Goal: Transaction & Acquisition: Purchase product/service

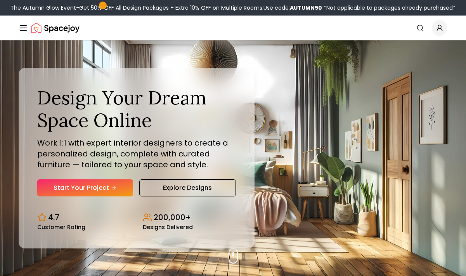
click at [443, 28] on icon "Global" at bounding box center [440, 28] width 8 height 8
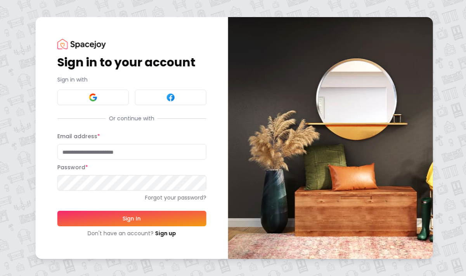
type input "**********"
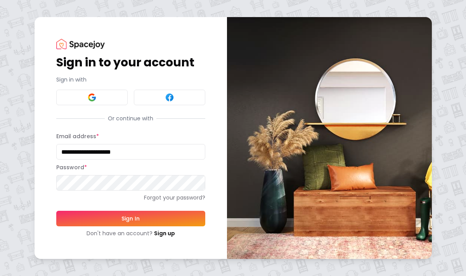
click at [97, 217] on button "Sign In" at bounding box center [130, 219] width 149 height 16
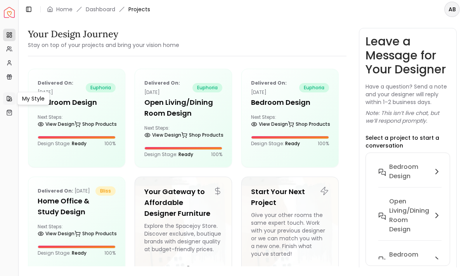
click at [9, 99] on icon at bounding box center [9, 99] width 6 height 6
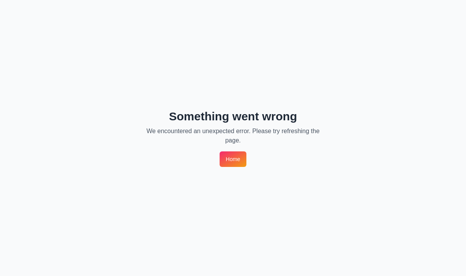
click at [238, 155] on link "Home" at bounding box center [233, 159] width 27 height 16
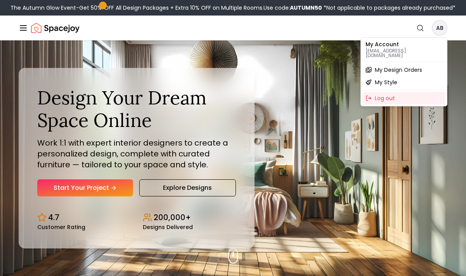
click at [388, 52] on p "abhihallock@gmail.com" at bounding box center [404, 53] width 77 height 9
click at [388, 66] on span "My Design Orders" at bounding box center [398, 70] width 47 height 8
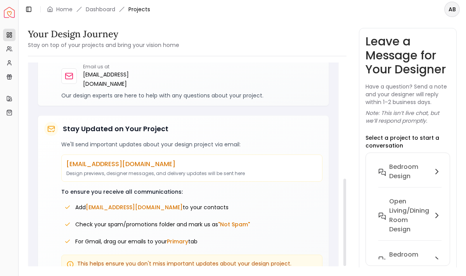
scroll to position [284, 0]
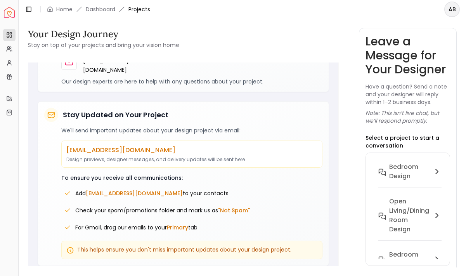
click at [7, 12] on img "Spacejoy" at bounding box center [9, 12] width 11 height 11
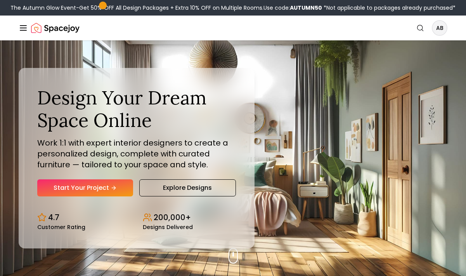
click at [37, 27] on img "Spacejoy" at bounding box center [55, 28] width 49 height 16
click at [19, 29] on icon "Global" at bounding box center [23, 27] width 9 height 9
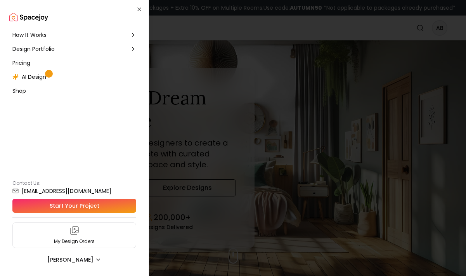
click at [231, 48] on div at bounding box center [233, 138] width 466 height 276
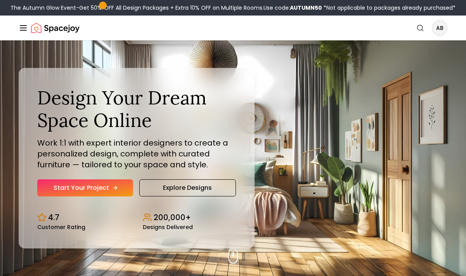
click at [113, 189] on icon "Hero section" at bounding box center [115, 188] width 6 height 6
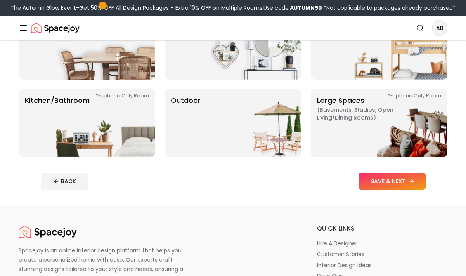
scroll to position [169, 0]
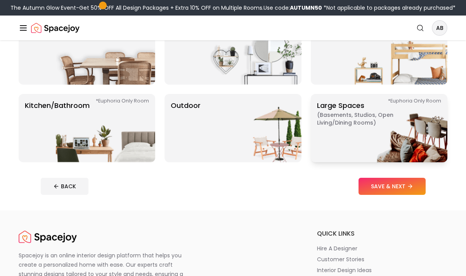
click at [376, 134] on img at bounding box center [397, 128] width 99 height 68
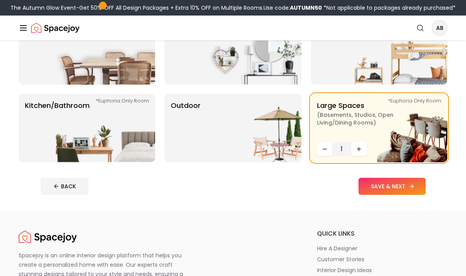
click at [385, 184] on button "SAVE & NEXT" at bounding box center [392, 186] width 67 height 17
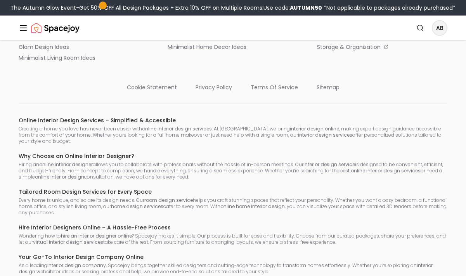
scroll to position [778, 0]
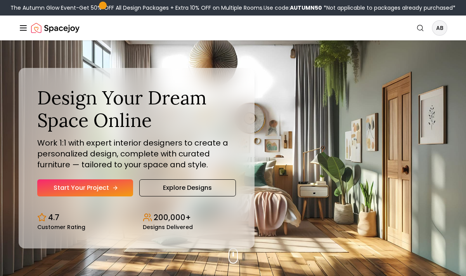
click at [107, 187] on link "Start Your Project" at bounding box center [85, 187] width 96 height 17
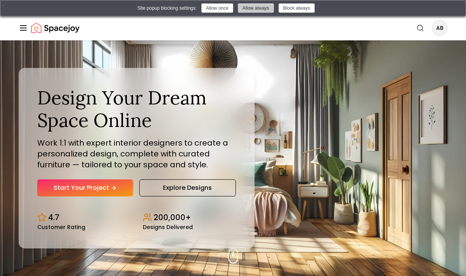
click at [259, 9] on button "Allow always" at bounding box center [256, 7] width 36 height 9
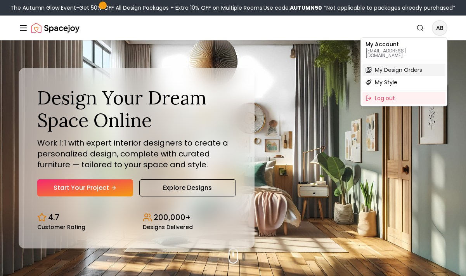
click at [404, 66] on span "My Design Orders" at bounding box center [398, 70] width 47 height 8
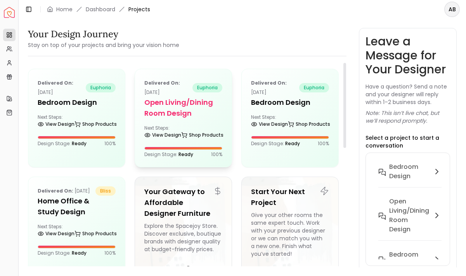
click at [192, 105] on h5 "Open Living/Dining Room Design" at bounding box center [183, 108] width 78 height 22
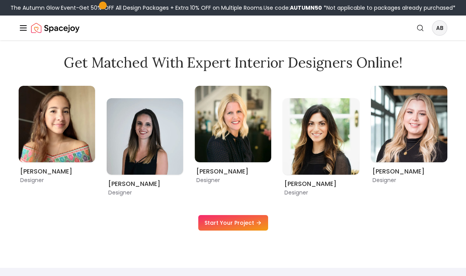
scroll to position [433, 0]
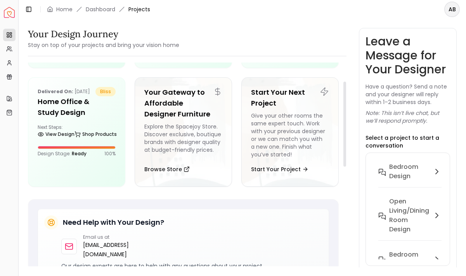
scroll to position [45, 0]
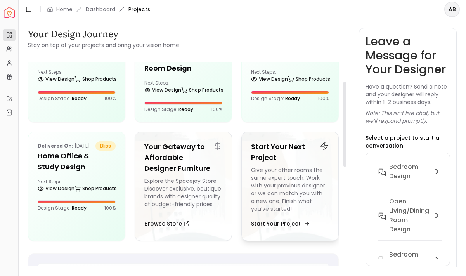
click at [283, 224] on button "Start Your Project" at bounding box center [279, 224] width 57 height 16
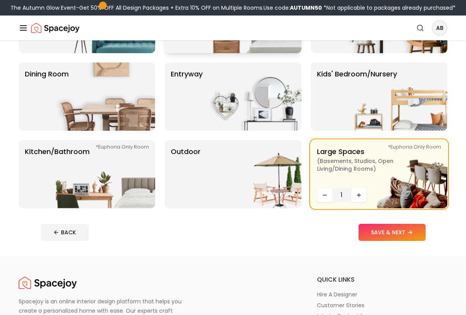
scroll to position [154, 0]
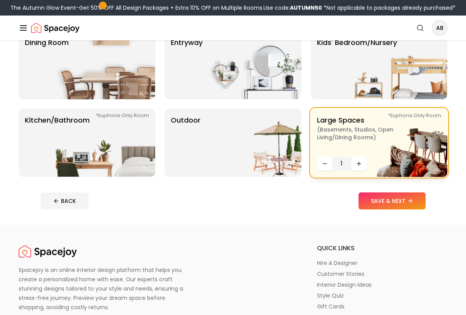
click at [339, 146] on p "Large Spaces ( Basements, Studios, Open living/dining rooms ) *Euphoria Only Ro…" at bounding box center [365, 134] width 97 height 39
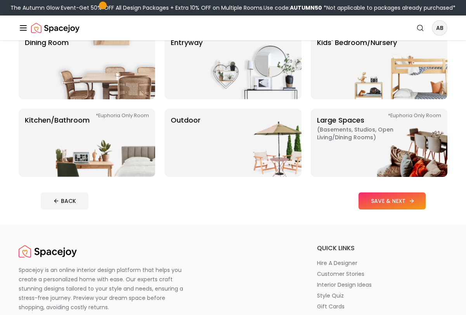
click at [394, 200] on button "SAVE & NEXT" at bounding box center [392, 201] width 67 height 17
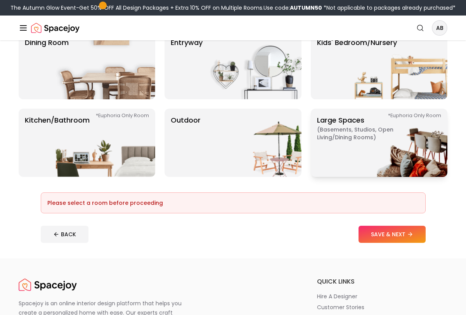
click at [366, 153] on img at bounding box center [397, 143] width 99 height 68
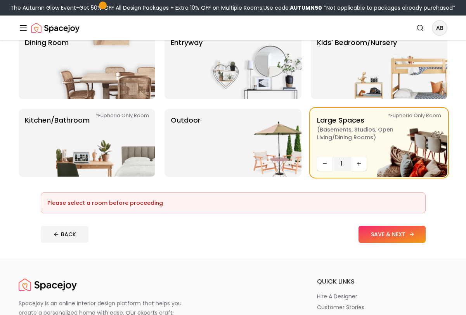
click at [396, 235] on button "SAVE & NEXT" at bounding box center [392, 234] width 67 height 17
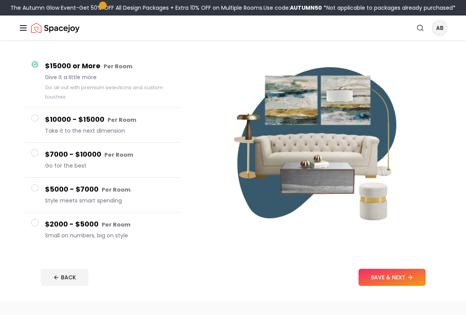
scroll to position [85, 0]
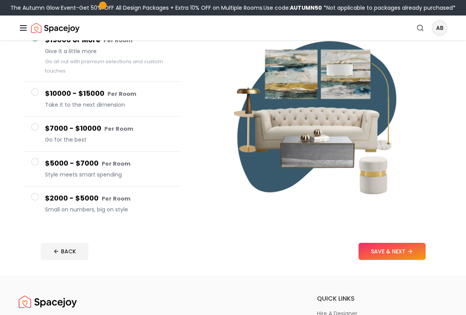
click at [39, 198] on button "$2000 - $5000 Per Room Small on numbers, big on style" at bounding box center [102, 204] width 155 height 35
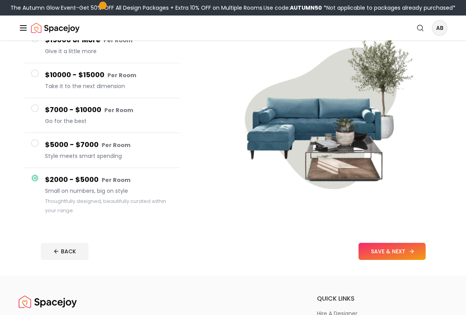
click at [381, 255] on button "SAVE & NEXT" at bounding box center [392, 251] width 67 height 17
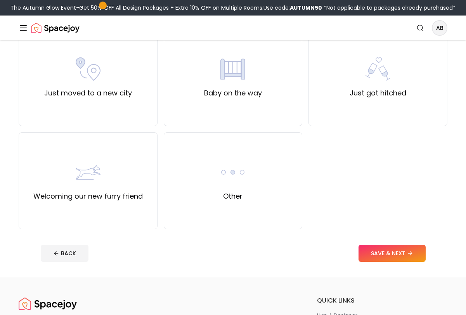
scroll to position [288, 0]
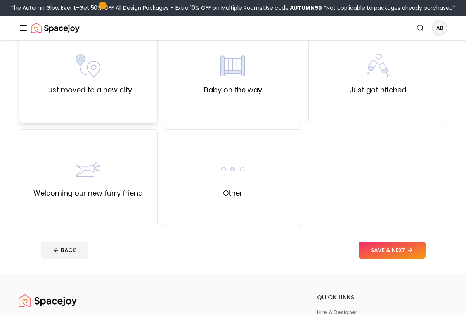
click at [122, 90] on label "Just moved to a new city" at bounding box center [88, 90] width 88 height 11
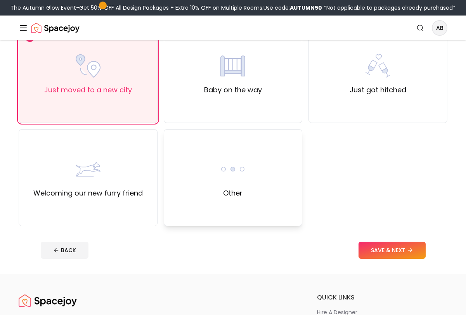
click at [227, 191] on label "Other" at bounding box center [232, 193] width 19 height 11
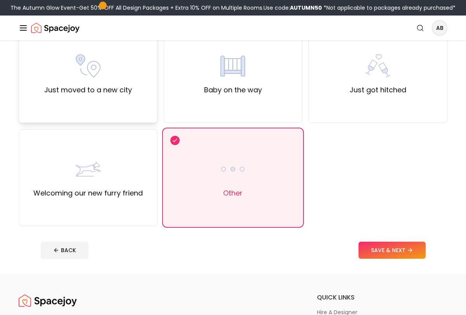
click at [130, 93] on label "Just moved to a new city" at bounding box center [88, 90] width 88 height 11
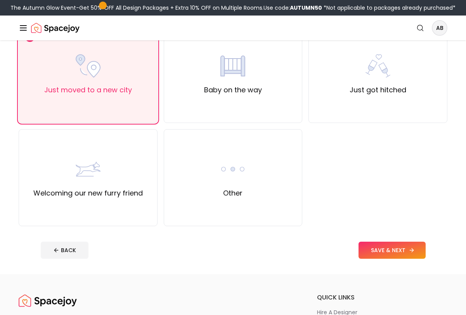
click at [391, 250] on button "SAVE & NEXT" at bounding box center [392, 250] width 67 height 17
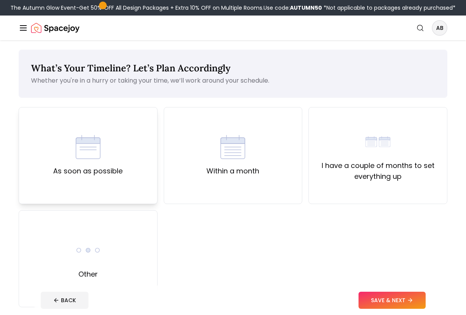
click at [76, 166] on label "As soon as possible" at bounding box center [88, 171] width 70 height 11
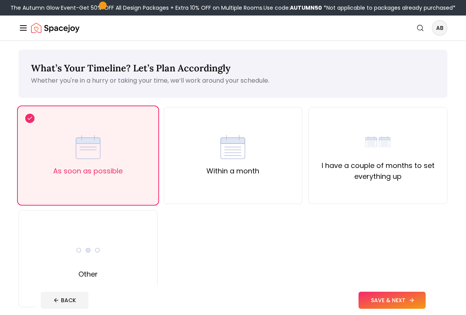
click at [368, 304] on button "SAVE & NEXT" at bounding box center [392, 300] width 67 height 17
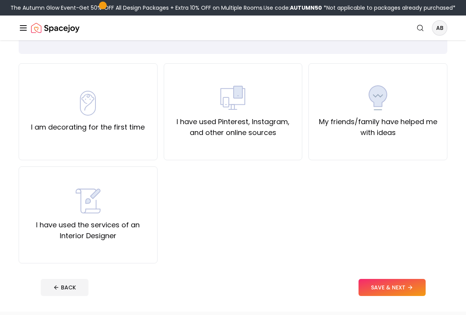
scroll to position [45, 0]
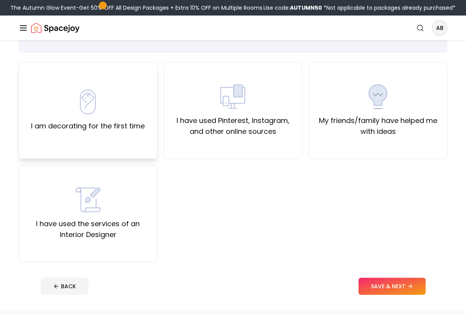
click at [110, 118] on div "I am decorating for the first time" at bounding box center [88, 111] width 114 height 42
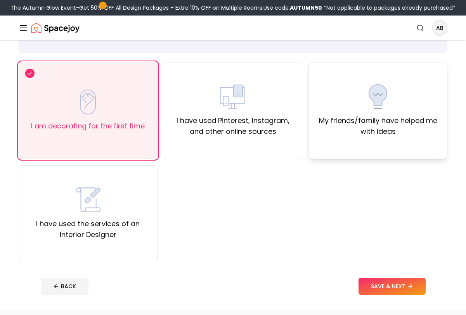
click at [383, 106] on img at bounding box center [378, 96] width 25 height 25
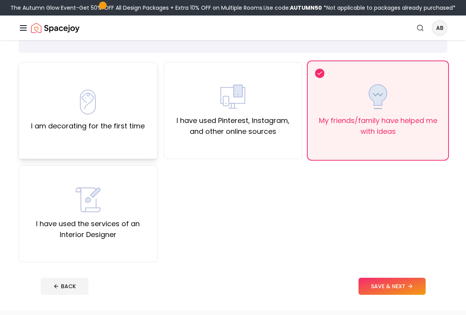
click at [90, 115] on div "I am decorating for the first time" at bounding box center [88, 111] width 114 height 42
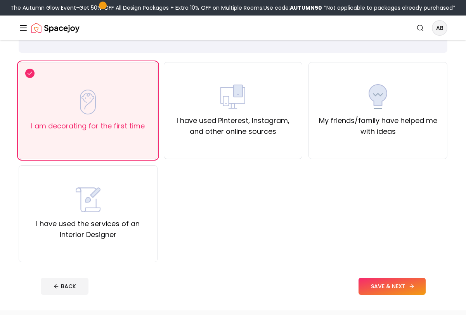
click at [375, 283] on button "SAVE & NEXT" at bounding box center [392, 286] width 67 height 17
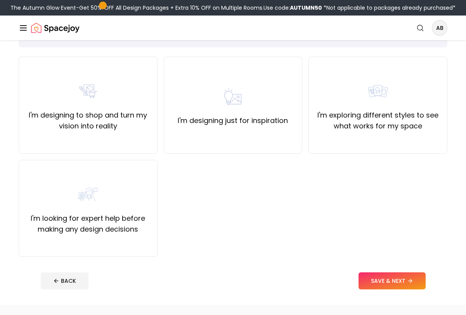
scroll to position [51, 0]
click at [111, 195] on div "I'm looking for expert help before making any design decisions" at bounding box center [88, 208] width 126 height 53
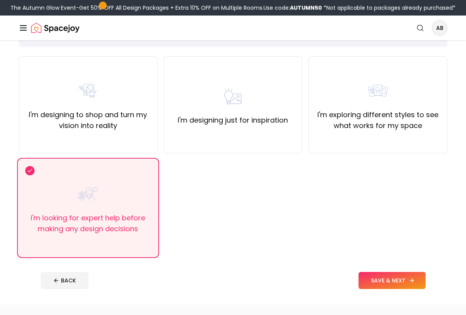
click at [381, 282] on button "SAVE & NEXT" at bounding box center [392, 280] width 67 height 17
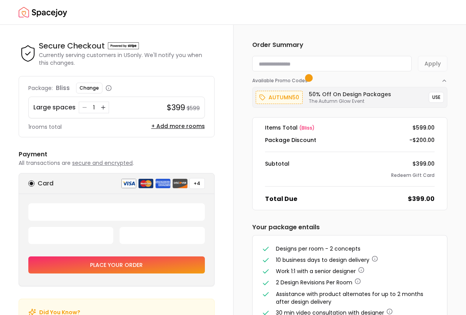
click at [109, 87] on icon "button" at bounding box center [109, 88] width 6 height 6
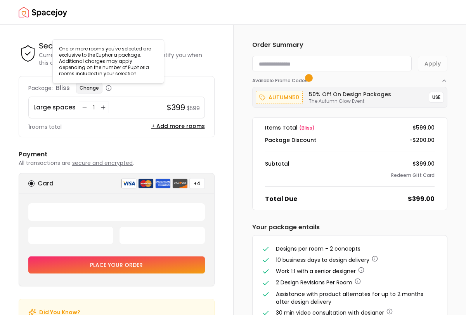
click at [96, 86] on button "Change" at bounding box center [89, 88] width 26 height 11
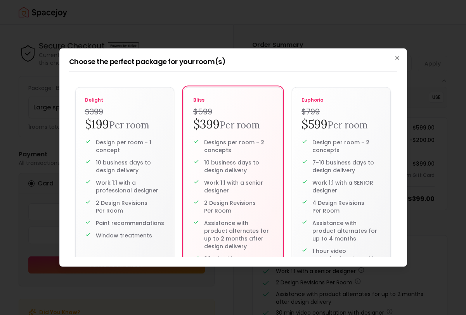
click at [393, 59] on h2 "Choose the perfect package for your room(s)" at bounding box center [233, 61] width 329 height 7
click at [397, 58] on icon "button" at bounding box center [397, 58] width 3 height 3
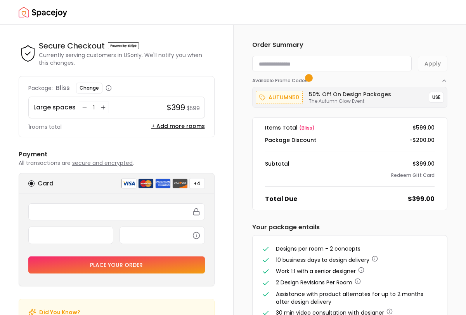
click at [108, 88] on icon "button" at bounding box center [109, 88] width 6 height 6
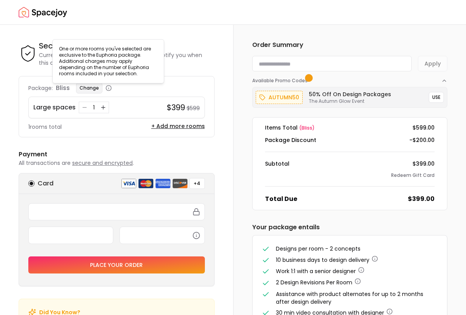
click at [93, 89] on button "Change" at bounding box center [89, 88] width 26 height 11
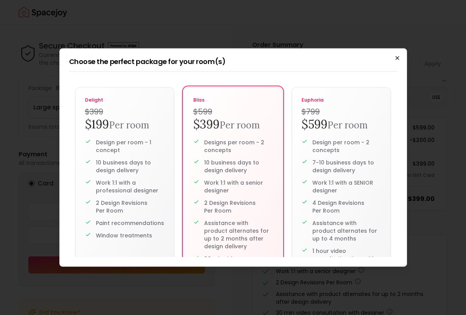
click at [400, 58] on icon "button" at bounding box center [398, 58] width 6 height 6
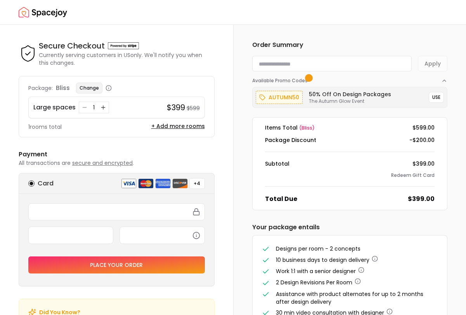
click at [94, 87] on button "Change" at bounding box center [89, 88] width 26 height 11
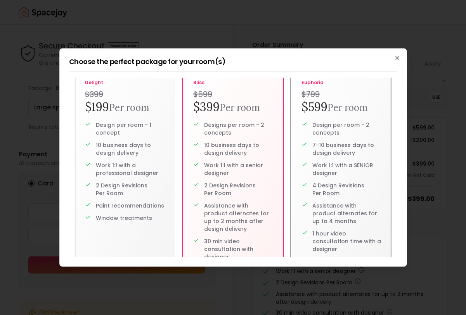
scroll to position [40, 0]
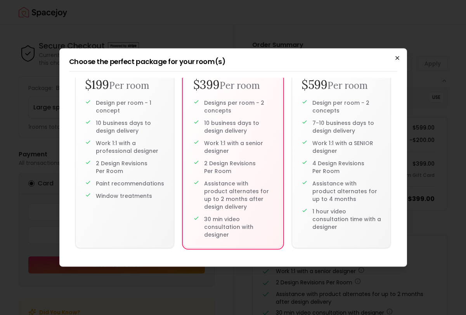
click at [398, 57] on icon "button" at bounding box center [398, 58] width 6 height 6
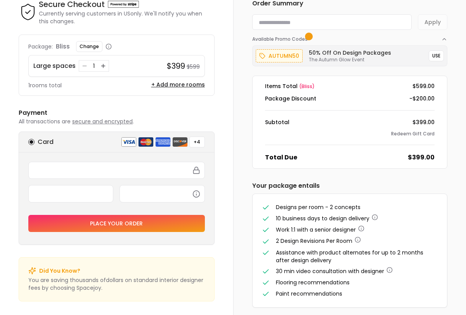
scroll to position [48, 0]
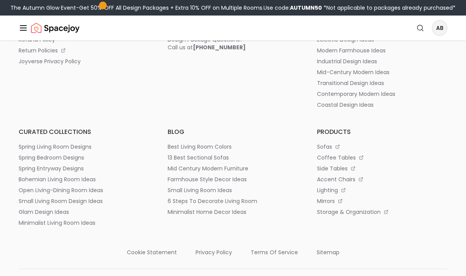
scroll to position [542, 0]
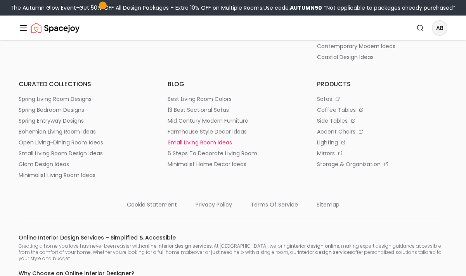
click at [219, 141] on p "small living room ideas" at bounding box center [200, 143] width 64 height 8
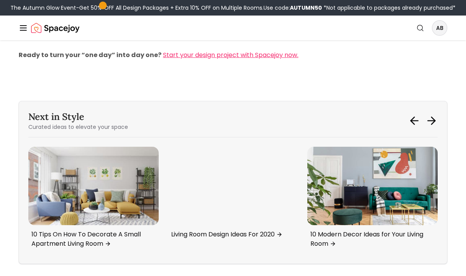
scroll to position [2925, 0]
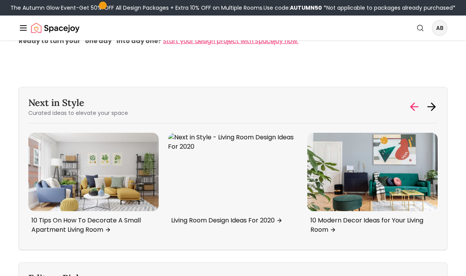
click at [413, 113] on icon at bounding box center [415, 107] width 12 height 12
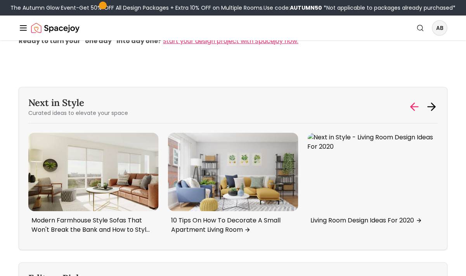
click at [413, 111] on icon at bounding box center [412, 106] width 3 height 7
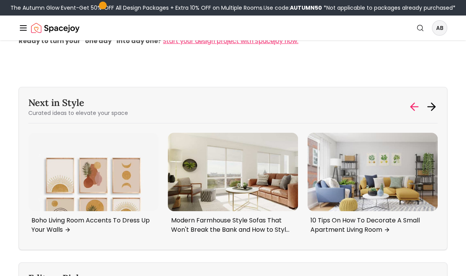
click at [413, 111] on icon at bounding box center [412, 106] width 3 height 7
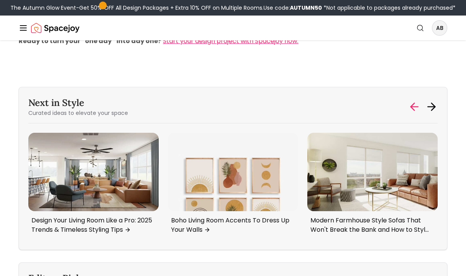
click at [413, 111] on icon at bounding box center [412, 106] width 3 height 7
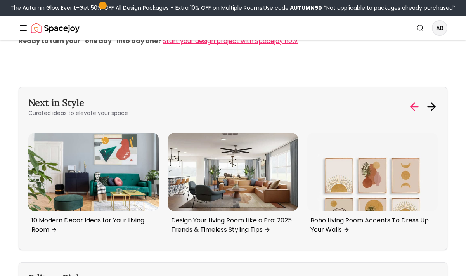
click at [413, 111] on icon at bounding box center [412, 106] width 3 height 7
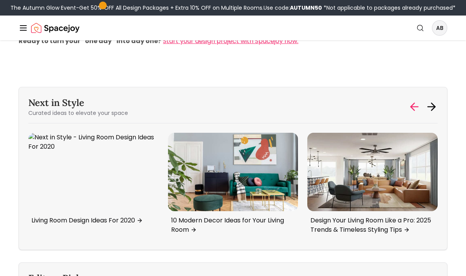
click at [413, 111] on icon at bounding box center [412, 106] width 3 height 7
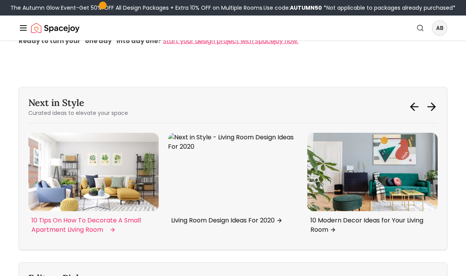
click at [98, 203] on img "3 / 6" at bounding box center [93, 172] width 130 height 78
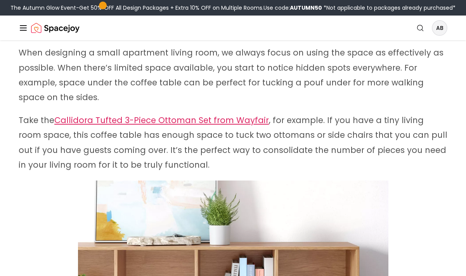
scroll to position [4089, 0]
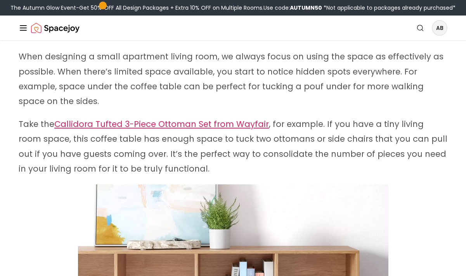
click at [151, 118] on link "Callidora Tufted 3-Piece Ottoman Set from Wayfair" at bounding box center [161, 123] width 215 height 11
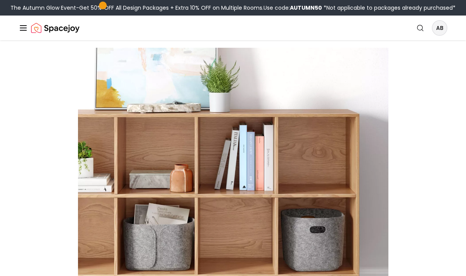
scroll to position [4239, 0]
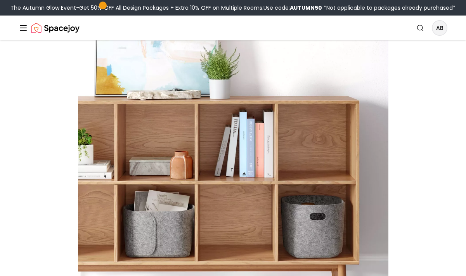
click at [215, 152] on img at bounding box center [233, 190] width 311 height 311
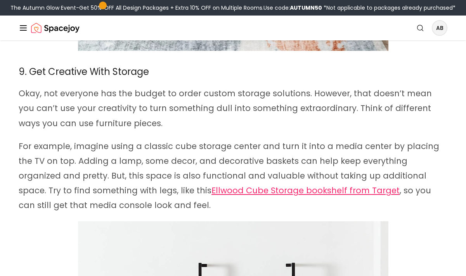
scroll to position [4552, 0]
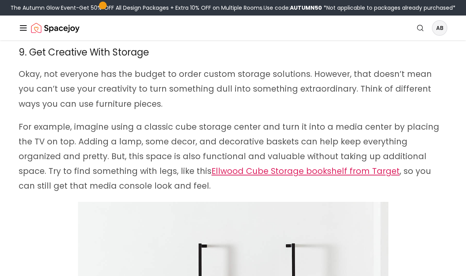
click at [218, 165] on link "Ellwood Cube Storage bookshelf from Target" at bounding box center [306, 170] width 188 height 11
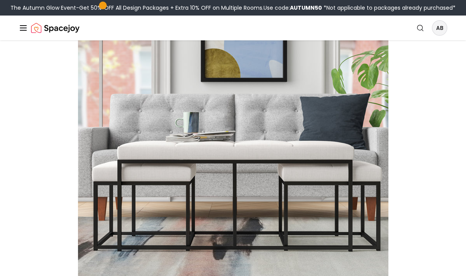
scroll to position [3826, 0]
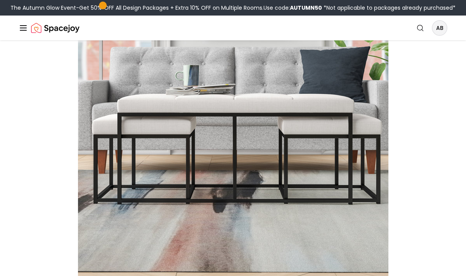
click at [167, 96] on img at bounding box center [233, 121] width 311 height 311
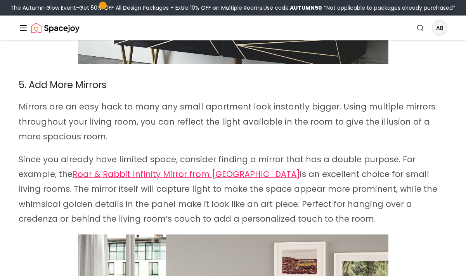
scroll to position [2481, 0]
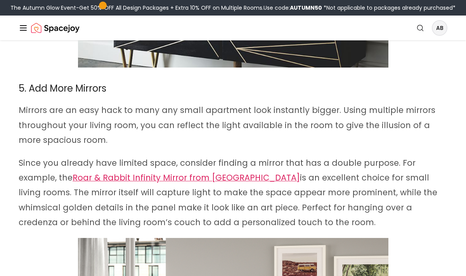
click at [150, 172] on span "Roar & Rabbit Infinity Mirror from West Elm" at bounding box center [187, 177] width 228 height 11
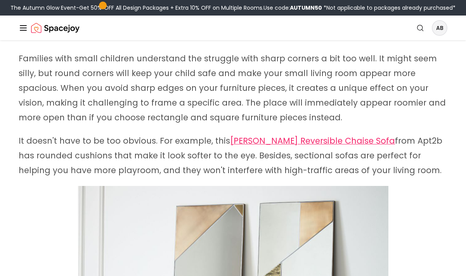
scroll to position [2024, 0]
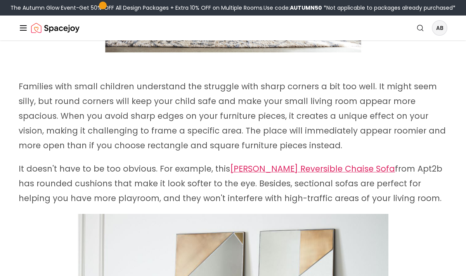
click at [263, 163] on span "[PERSON_NAME] Reversible Chaise Sofa" at bounding box center [312, 168] width 165 height 11
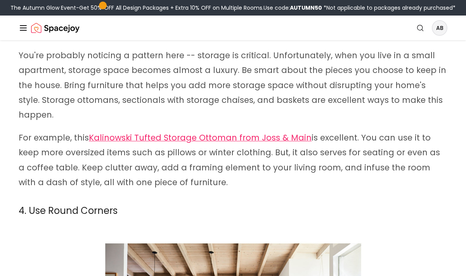
scroll to position [1662, 0]
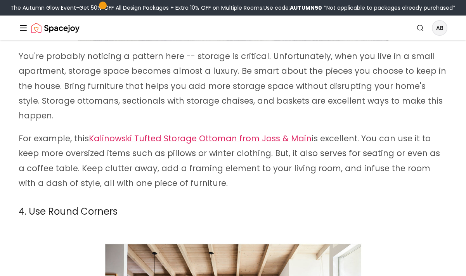
click at [135, 133] on span "Kalinowski Tufted Storage Ottoman from Joss & Main" at bounding box center [200, 138] width 223 height 11
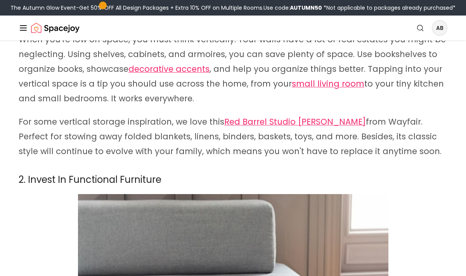
scroll to position [679, 0]
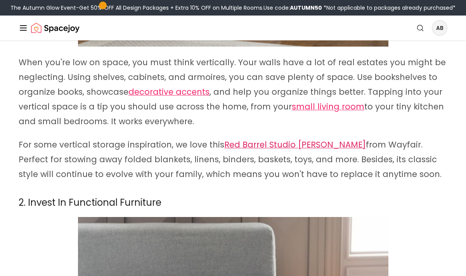
click at [259, 144] on span "Red Barrel Studio [PERSON_NAME]" at bounding box center [295, 144] width 142 height 11
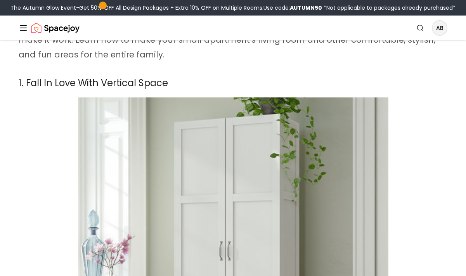
scroll to position [358, 0]
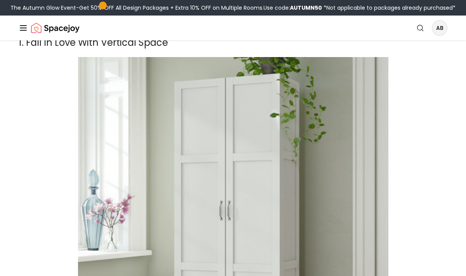
click at [25, 27] on icon "Global" at bounding box center [23, 27] width 9 height 9
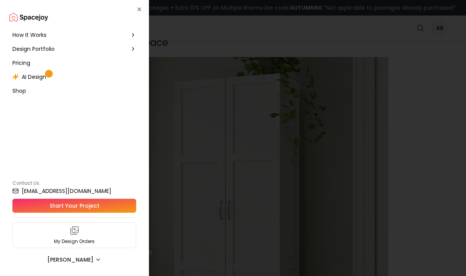
click at [23, 92] on span "Shop" at bounding box center [19, 91] width 14 height 8
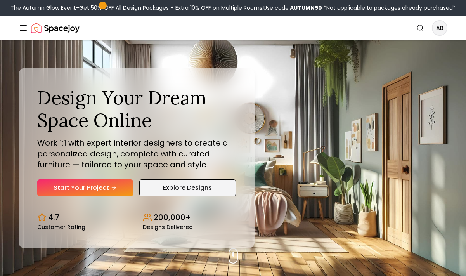
click at [214, 189] on link "Explore Designs" at bounding box center [187, 187] width 97 height 17
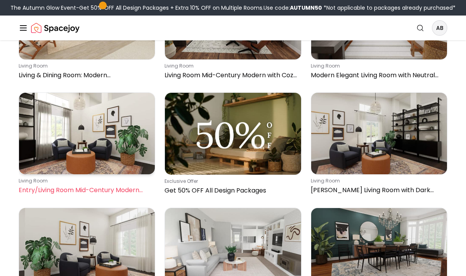
scroll to position [843, 0]
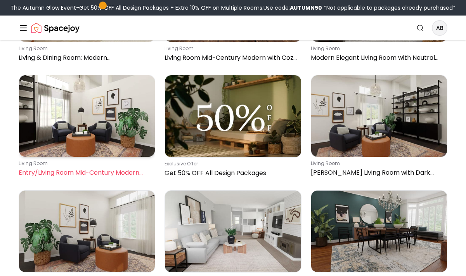
click at [87, 93] on img at bounding box center [87, 116] width 136 height 82
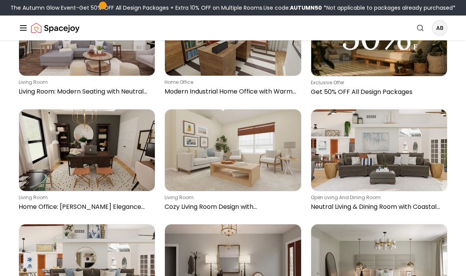
scroll to position [1386, 0]
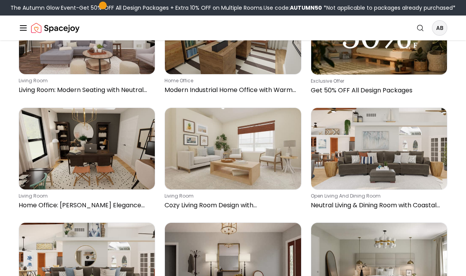
click at [25, 32] on icon "Global" at bounding box center [23, 27] width 9 height 9
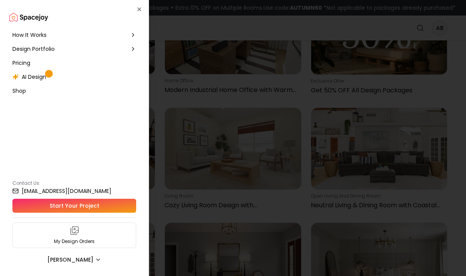
click at [160, 133] on div at bounding box center [233, 138] width 466 height 276
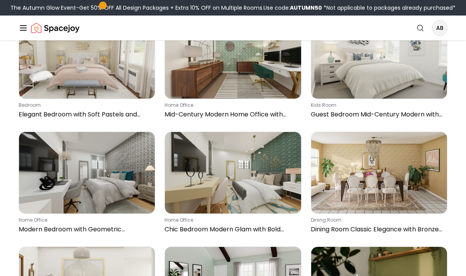
scroll to position [2652, 0]
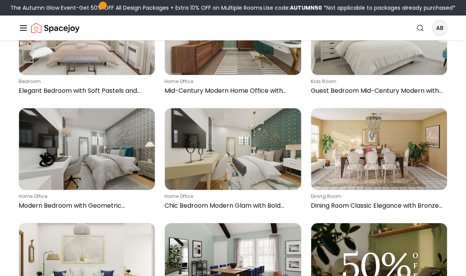
click at [24, 28] on line "Global" at bounding box center [23, 28] width 6 height 0
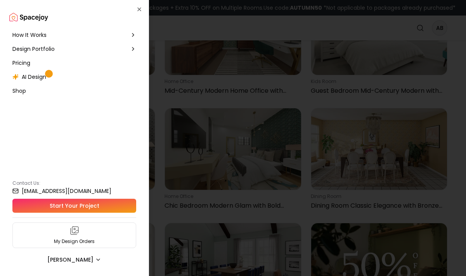
click at [26, 94] on div "Shop" at bounding box center [19, 91] width 20 height 14
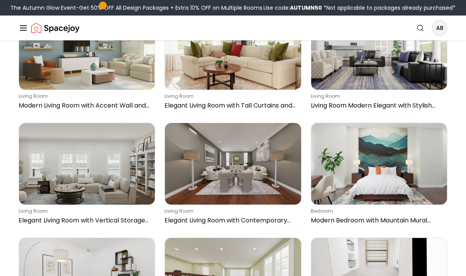
scroll to position [6112, 0]
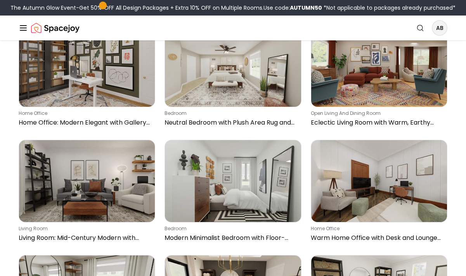
scroll to position [6534, 0]
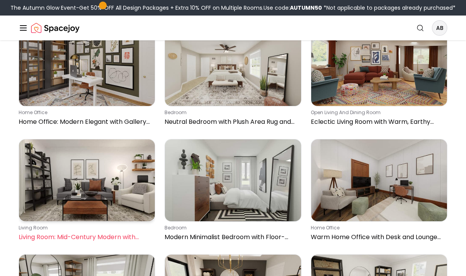
click at [114, 233] on p "Living Room: Mid-Century Modern with Warm Accents" at bounding box center [86, 237] width 134 height 9
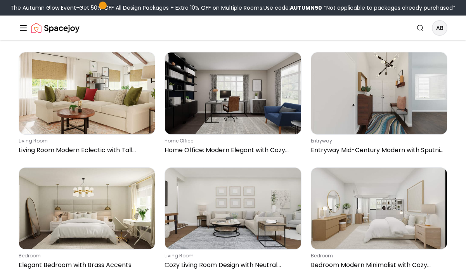
scroll to position [12034, 0]
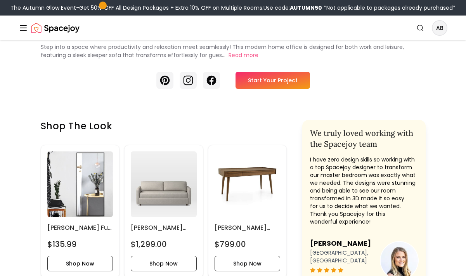
scroll to position [233, 0]
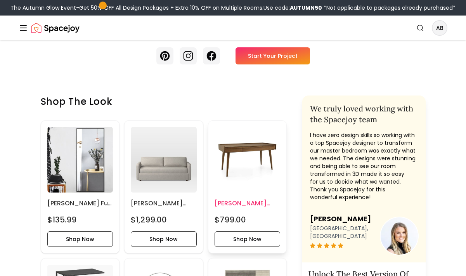
click at [249, 147] on img at bounding box center [248, 160] width 66 height 66
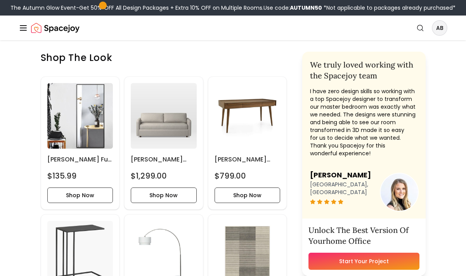
scroll to position [299, 0]
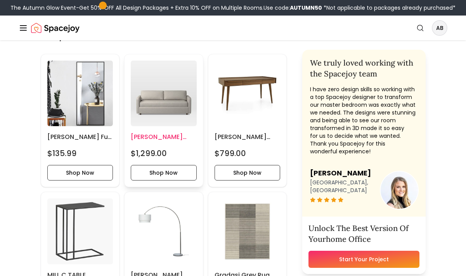
click at [164, 111] on img at bounding box center [164, 94] width 66 height 66
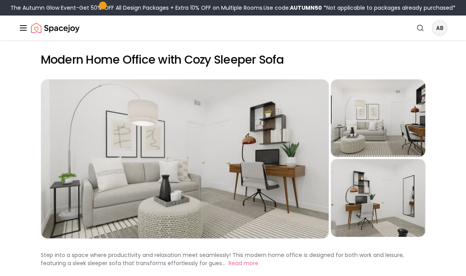
scroll to position [7, 0]
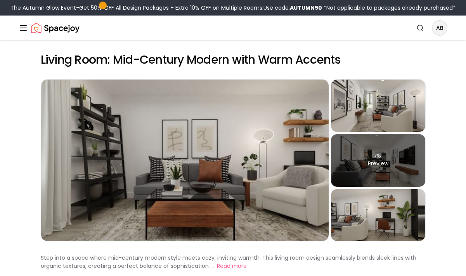
click at [366, 163] on div "Preview" at bounding box center [378, 160] width 94 height 52
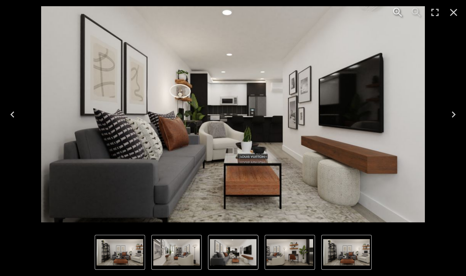
click at [456, 114] on icon "Next" at bounding box center [454, 114] width 12 height 12
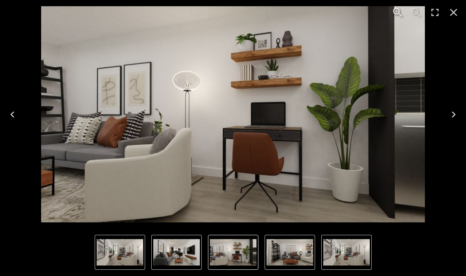
click at [456, 114] on icon "Next" at bounding box center [454, 114] width 12 height 12
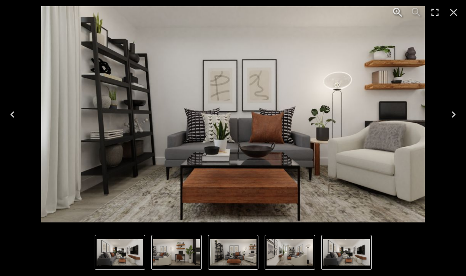
click at [456, 114] on icon "Next" at bounding box center [454, 114] width 12 height 12
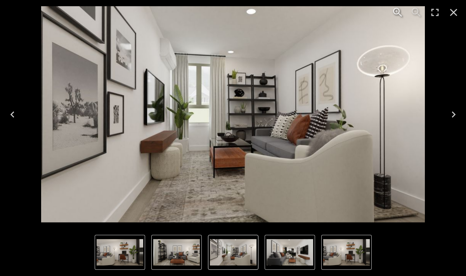
click at [456, 114] on icon "Next" at bounding box center [454, 114] width 12 height 12
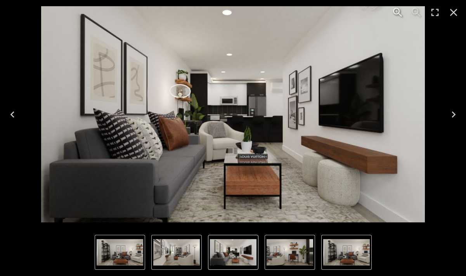
click at [453, 10] on icon "Close" at bounding box center [454, 12] width 12 height 12
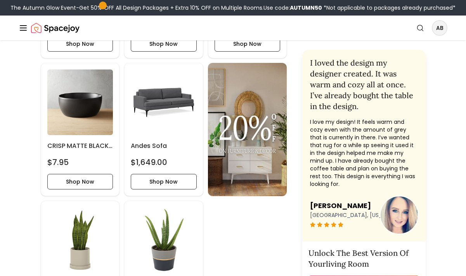
scroll to position [2635, 0]
